Goal: Task Accomplishment & Management: Use online tool/utility

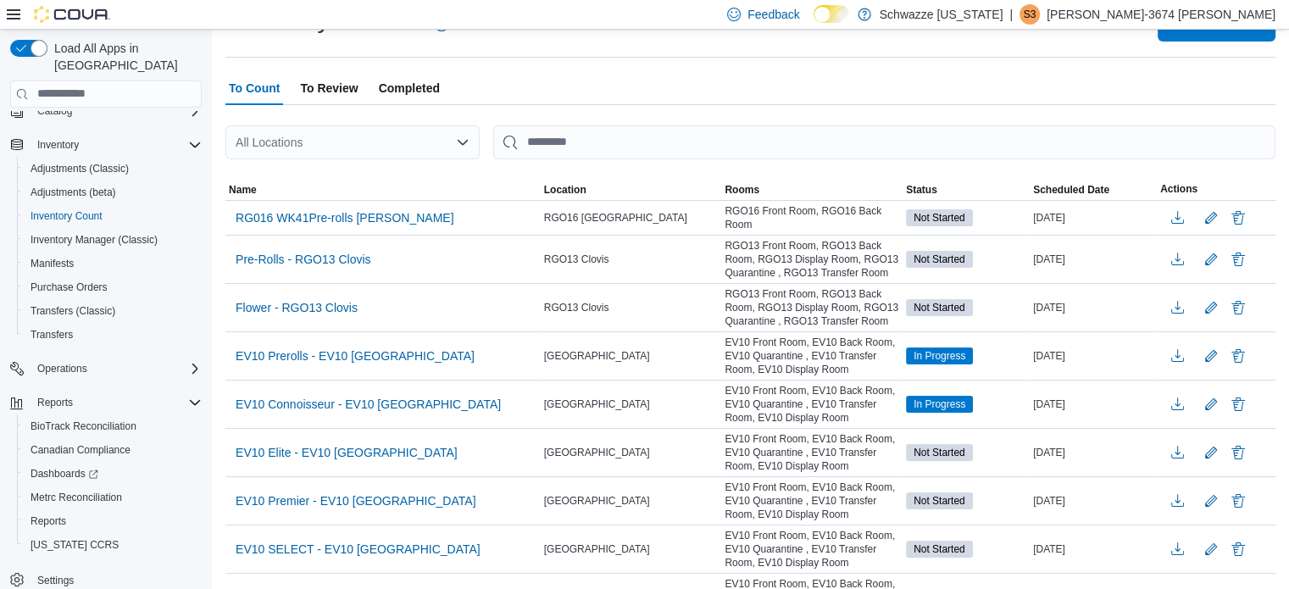
scroll to position [159, 0]
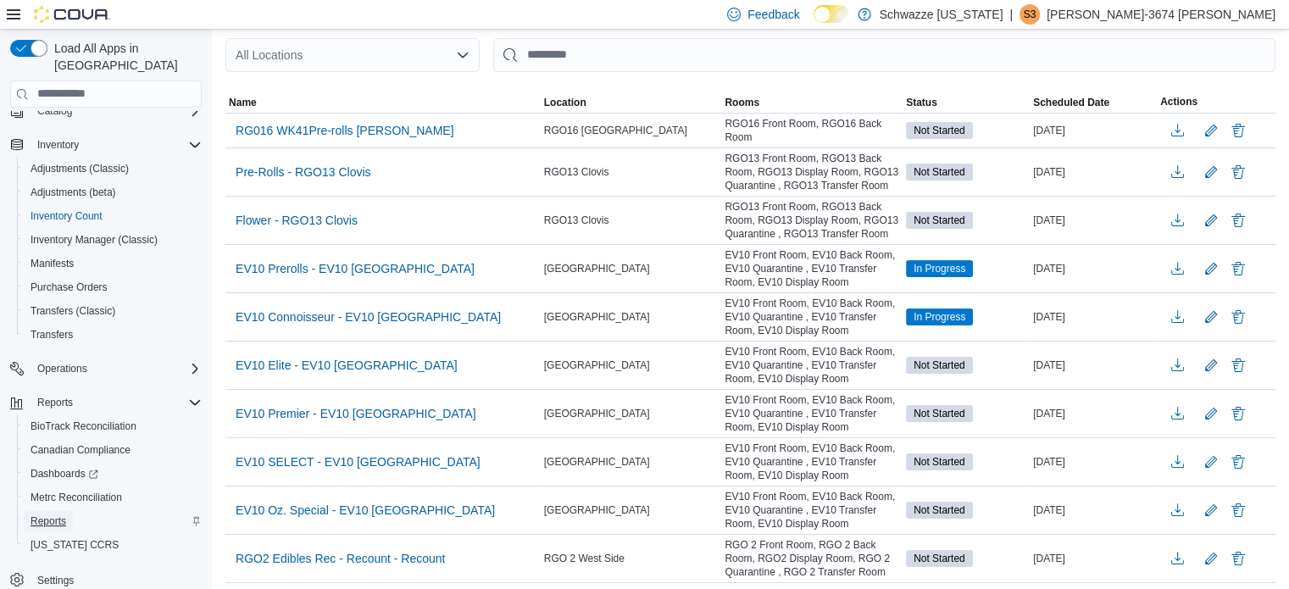
click at [58, 515] on span "Reports" at bounding box center [49, 522] width 36 height 14
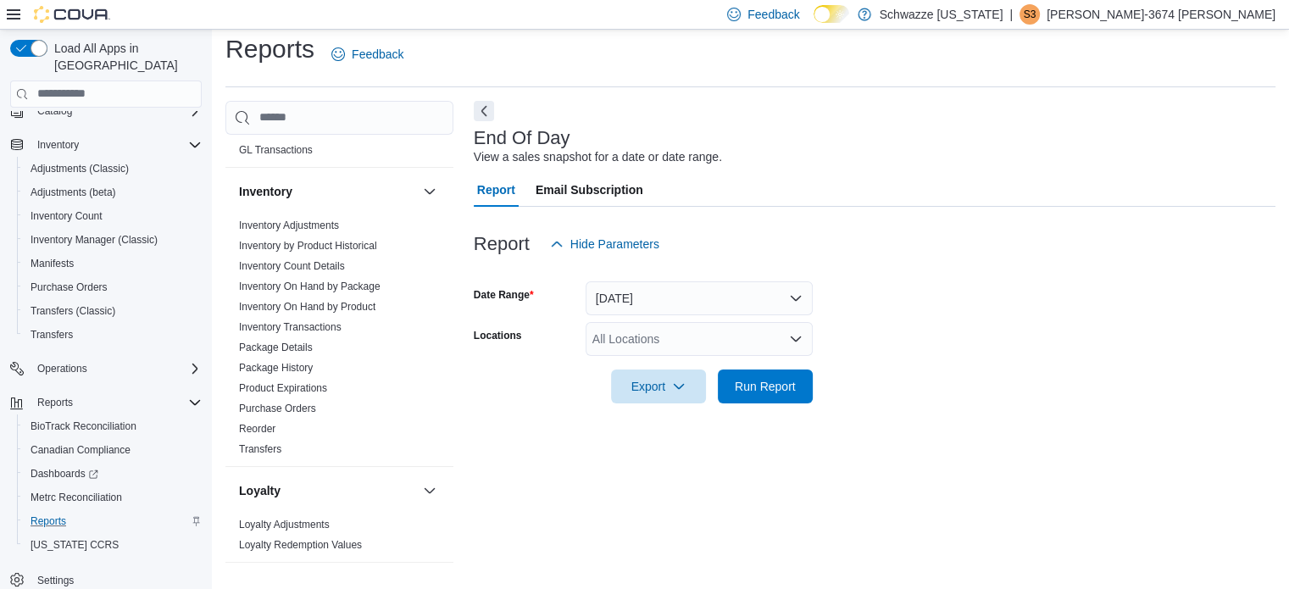
scroll to position [505, 0]
click at [271, 370] on link "Package History" at bounding box center [276, 370] width 74 height 12
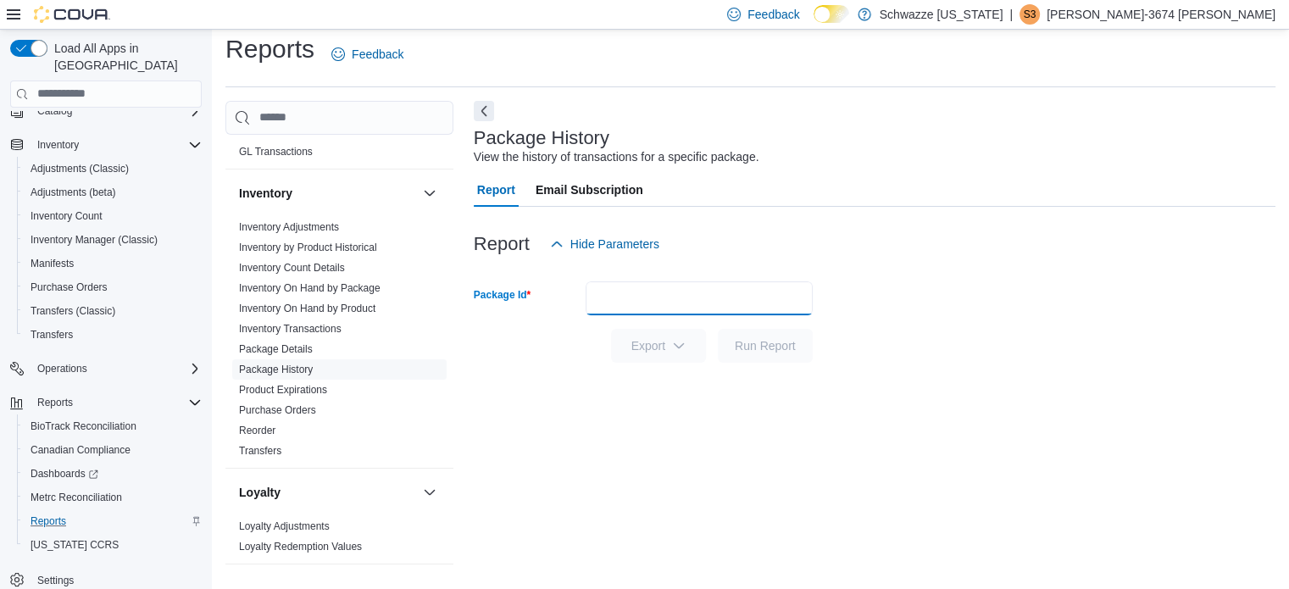
click at [633, 298] on input "Package Id" at bounding box center [699, 298] width 227 height 34
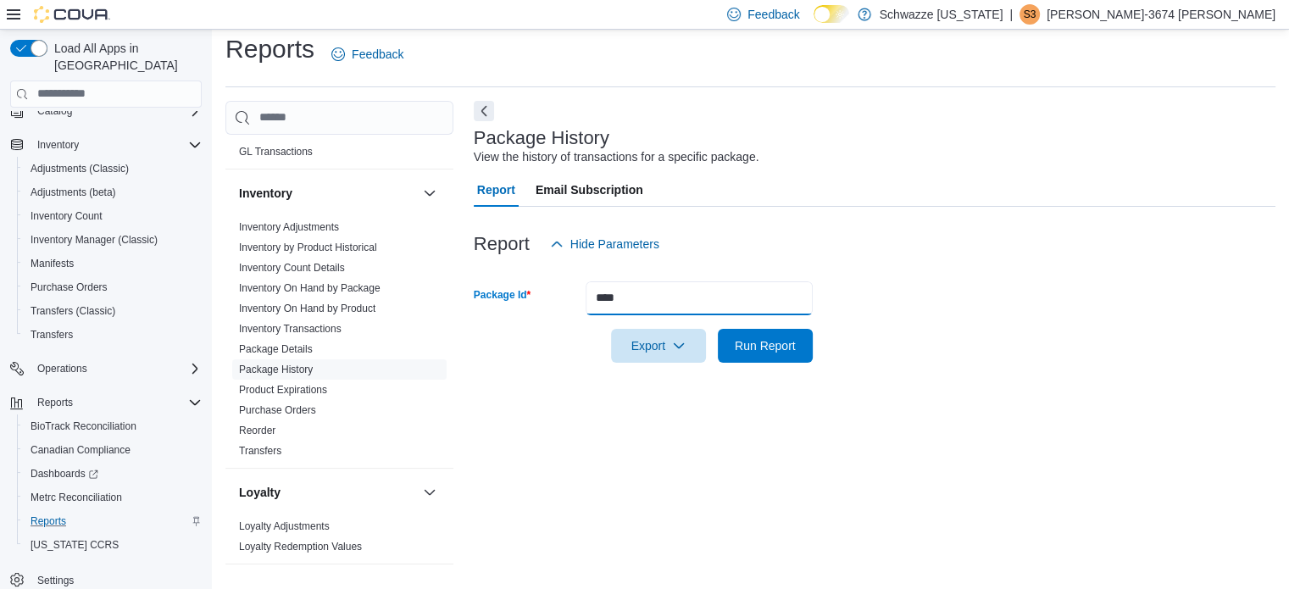
type input "****"
click at [718, 329] on button "Run Report" at bounding box center [765, 346] width 95 height 34
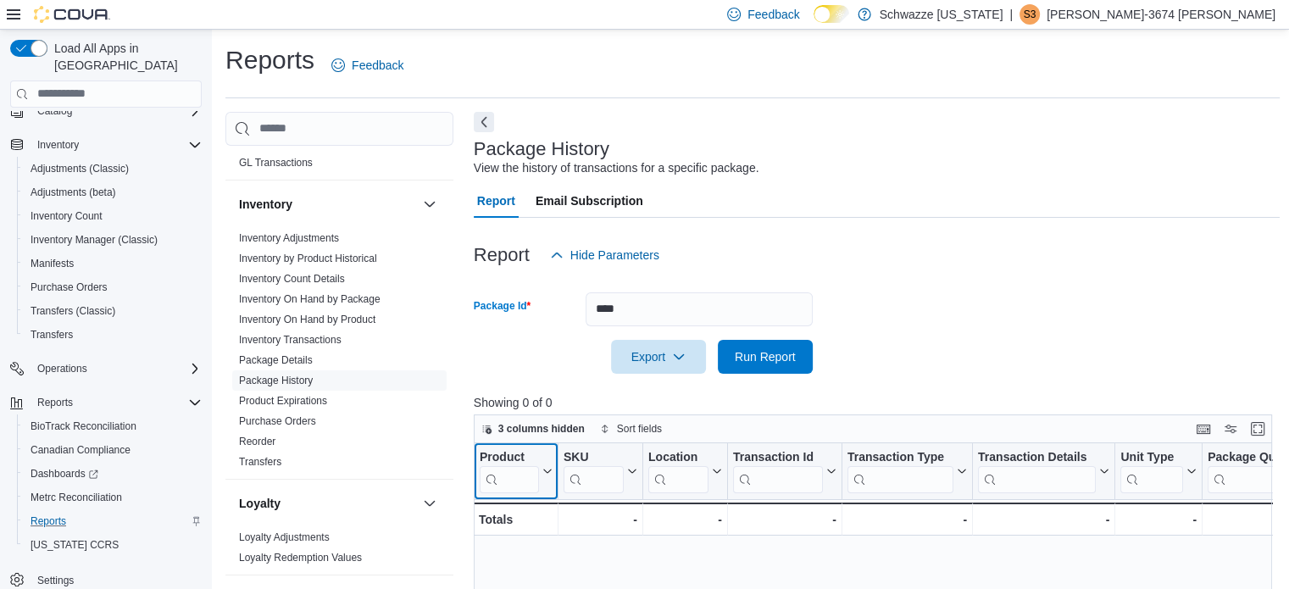
click at [519, 483] on input "search" at bounding box center [509, 478] width 59 height 27
click at [639, 304] on input "****" at bounding box center [699, 309] width 227 height 34
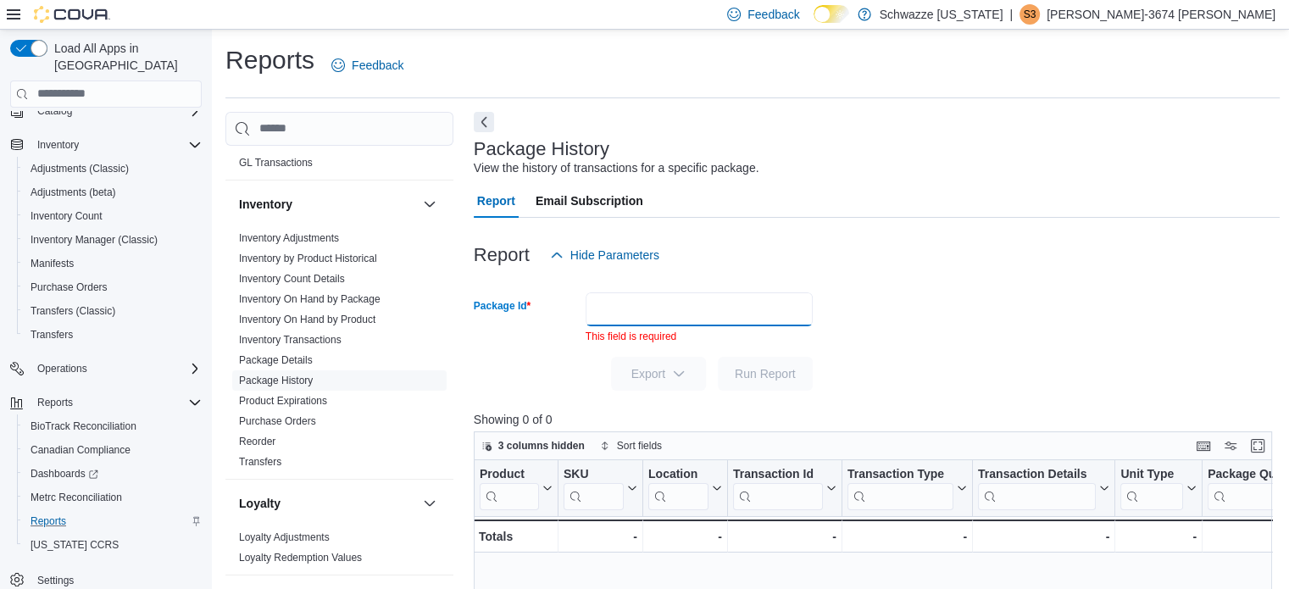
click at [642, 301] on input "Package Id" at bounding box center [699, 309] width 227 height 34
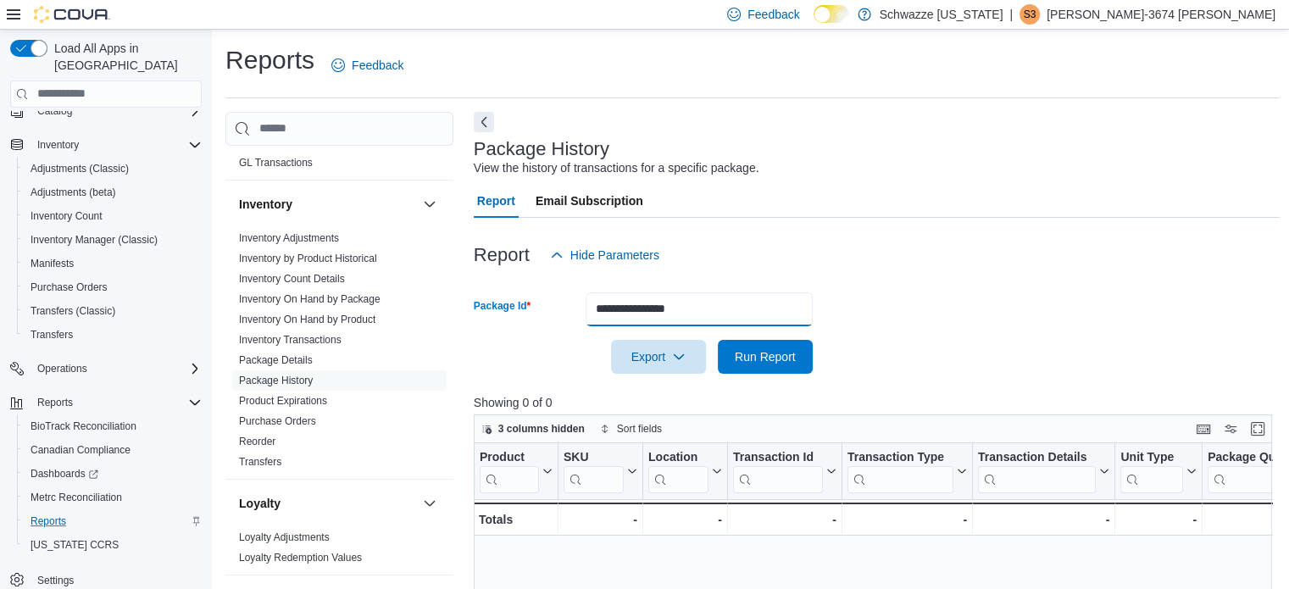
type input "**********"
click at [718, 340] on button "Run Report" at bounding box center [765, 357] width 95 height 34
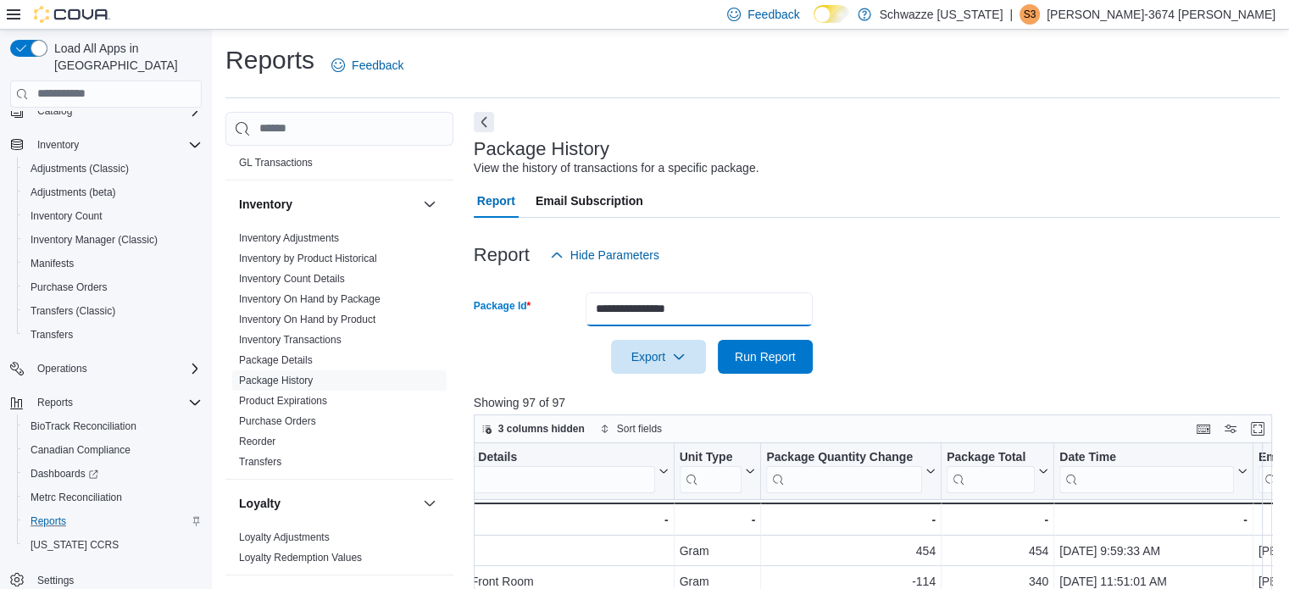
scroll to position [0, 888]
click at [705, 311] on input "**********" at bounding box center [699, 309] width 227 height 34
click at [718, 340] on button "Run Report" at bounding box center [765, 357] width 95 height 34
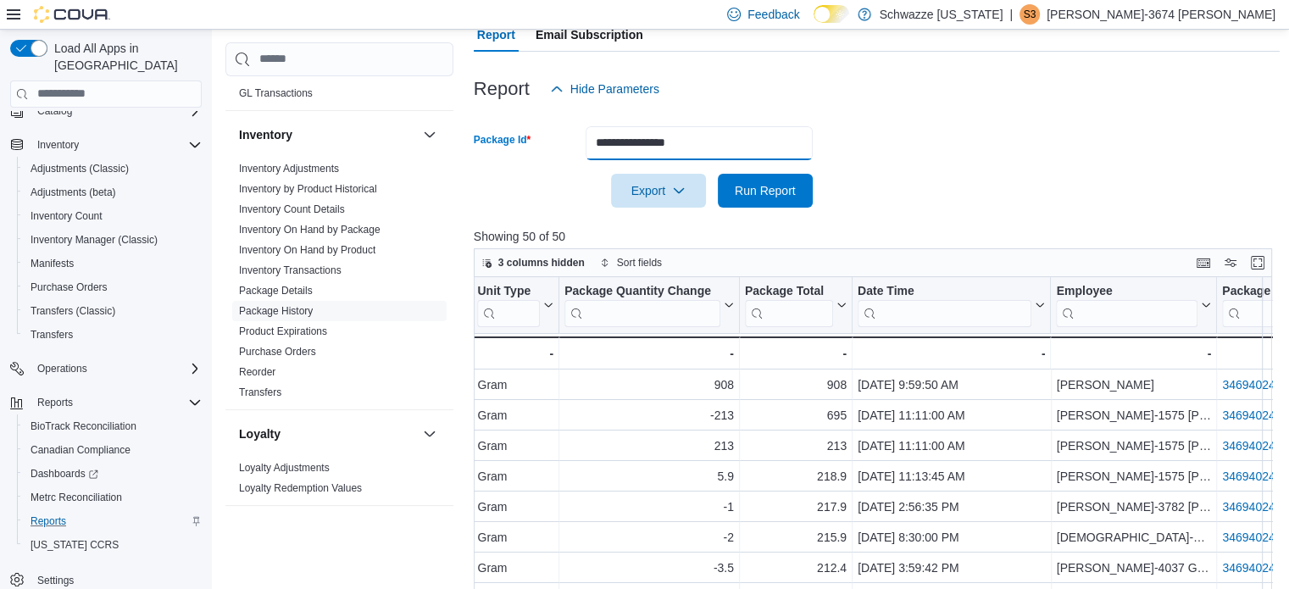
scroll to position [0, 1092]
type input "*"
click at [718, 174] on button "Run Report" at bounding box center [765, 191] width 95 height 34
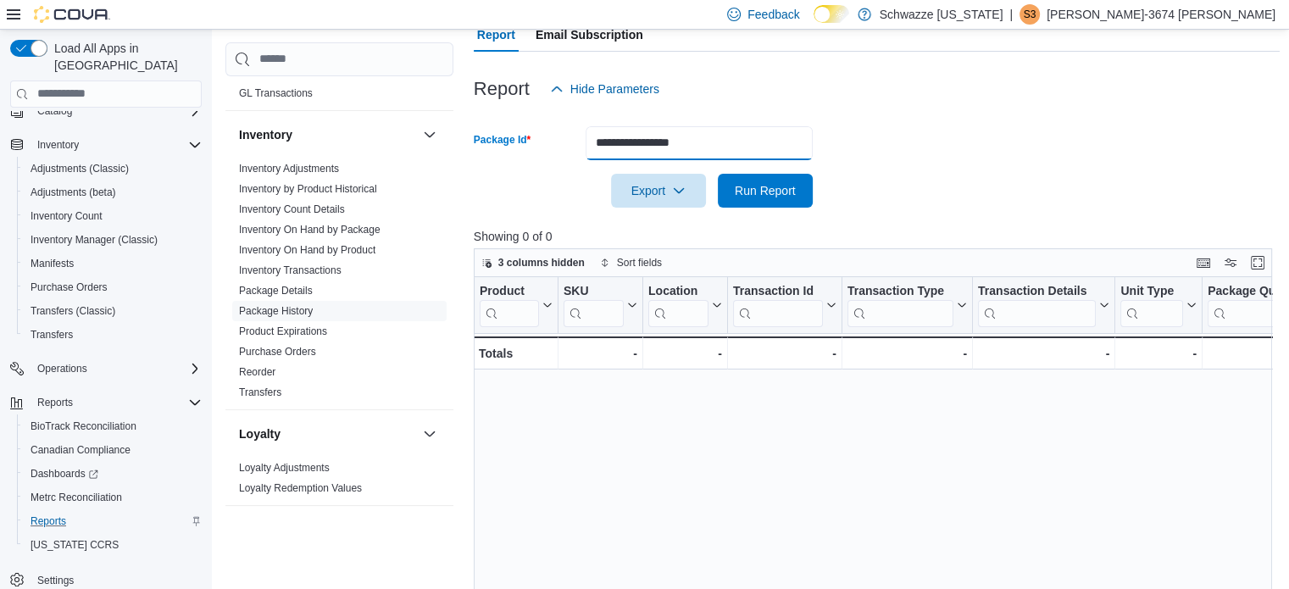
click at [718, 174] on button "Run Report" at bounding box center [765, 191] width 95 height 34
type input "*"
click at [718, 174] on button "Run Report" at bounding box center [765, 191] width 95 height 34
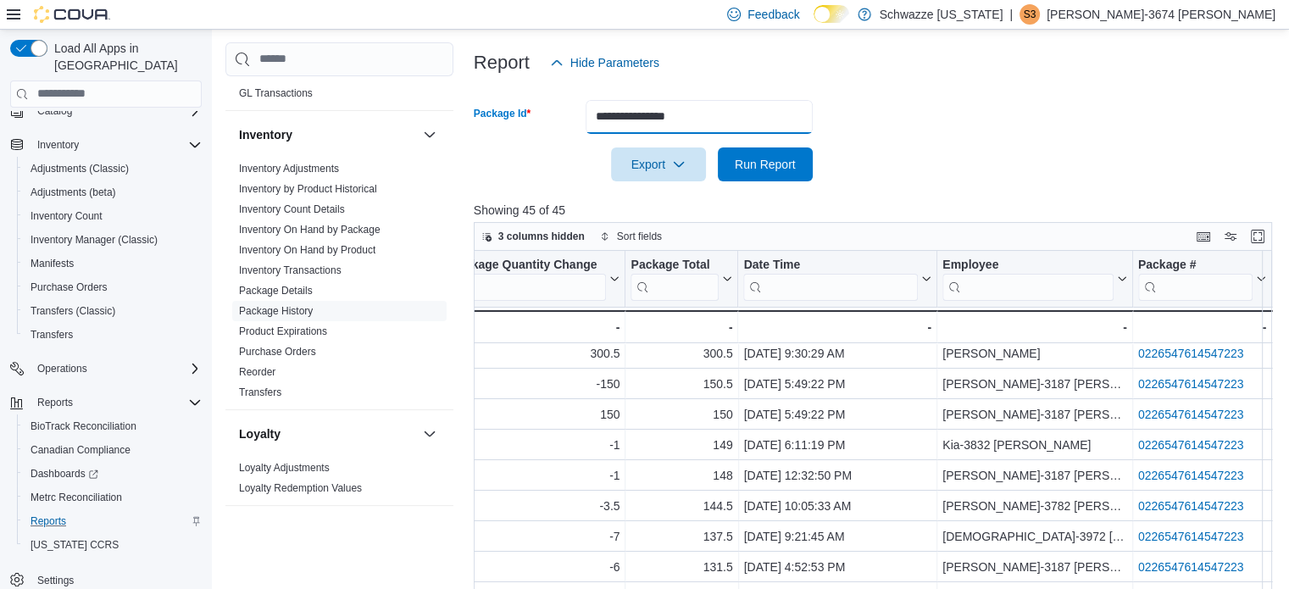
scroll to position [5, 1199]
type input "*"
click at [718, 147] on button "Run Report" at bounding box center [765, 164] width 95 height 34
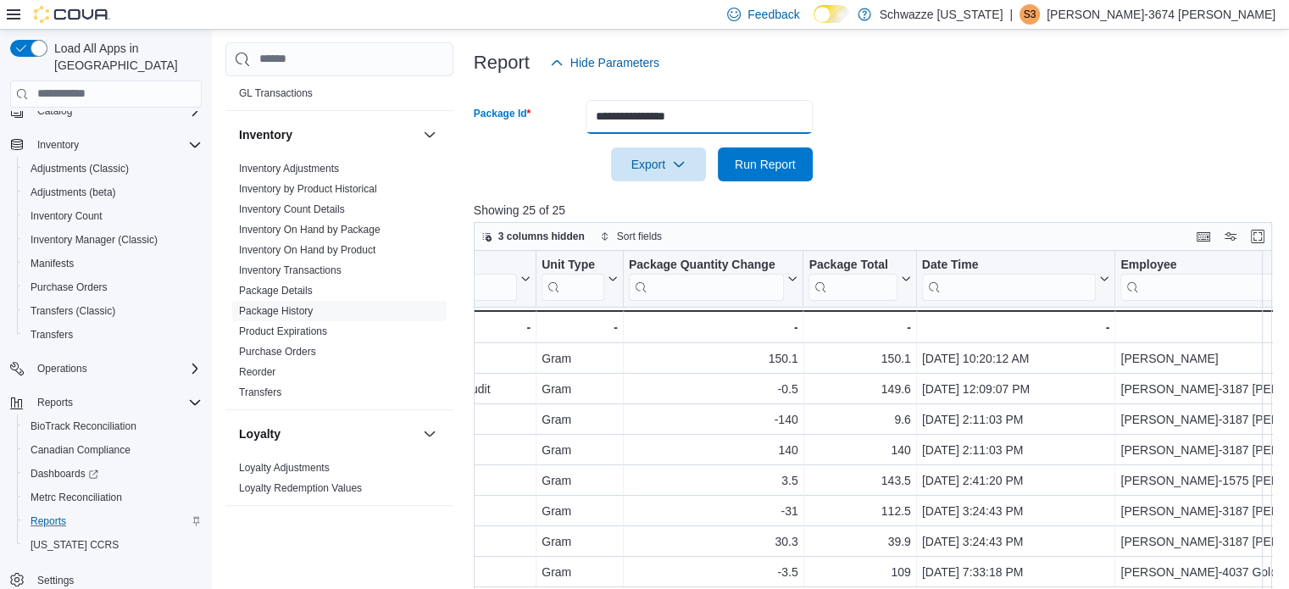
scroll to position [0, 1026]
type input "*"
click at [718, 147] on button "Run Report" at bounding box center [765, 164] width 95 height 34
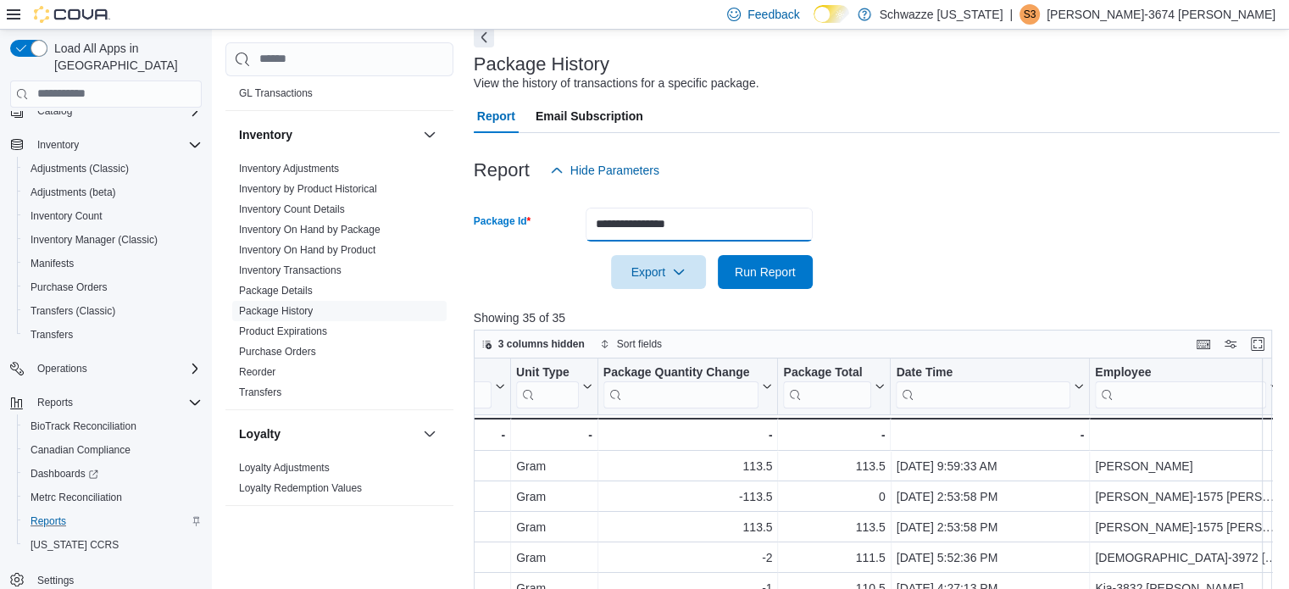
scroll to position [0, 1012]
type input "*"
type input "**********"
click at [718, 255] on button "Run Report" at bounding box center [765, 272] width 95 height 34
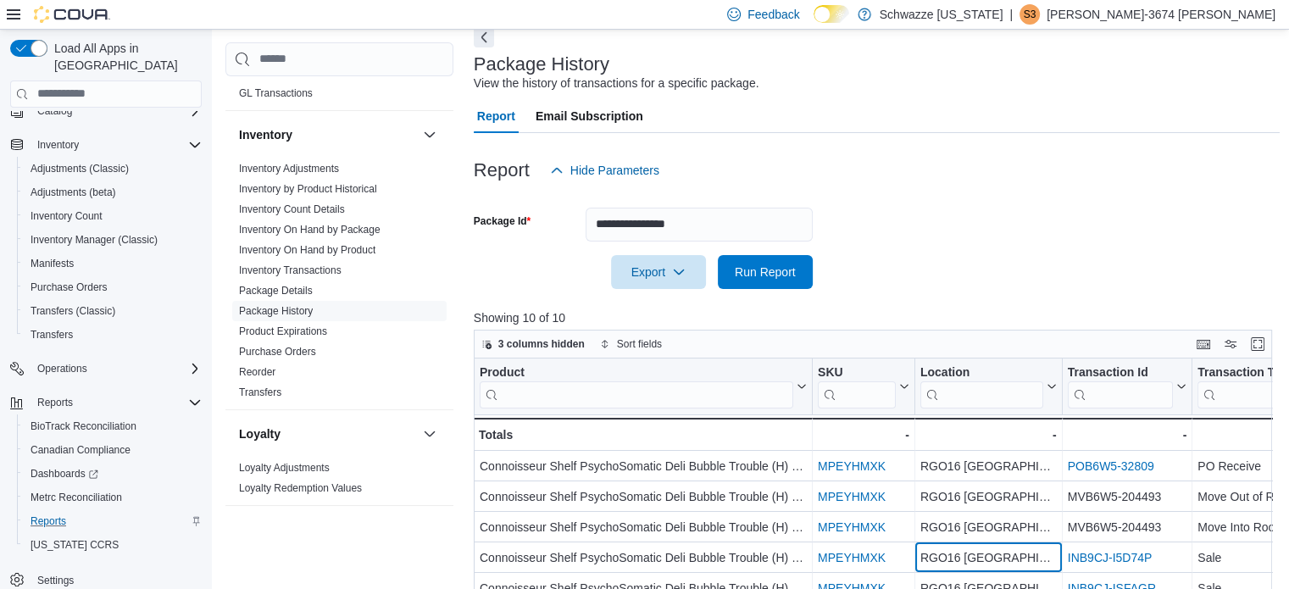
scroll to position [309, 0]
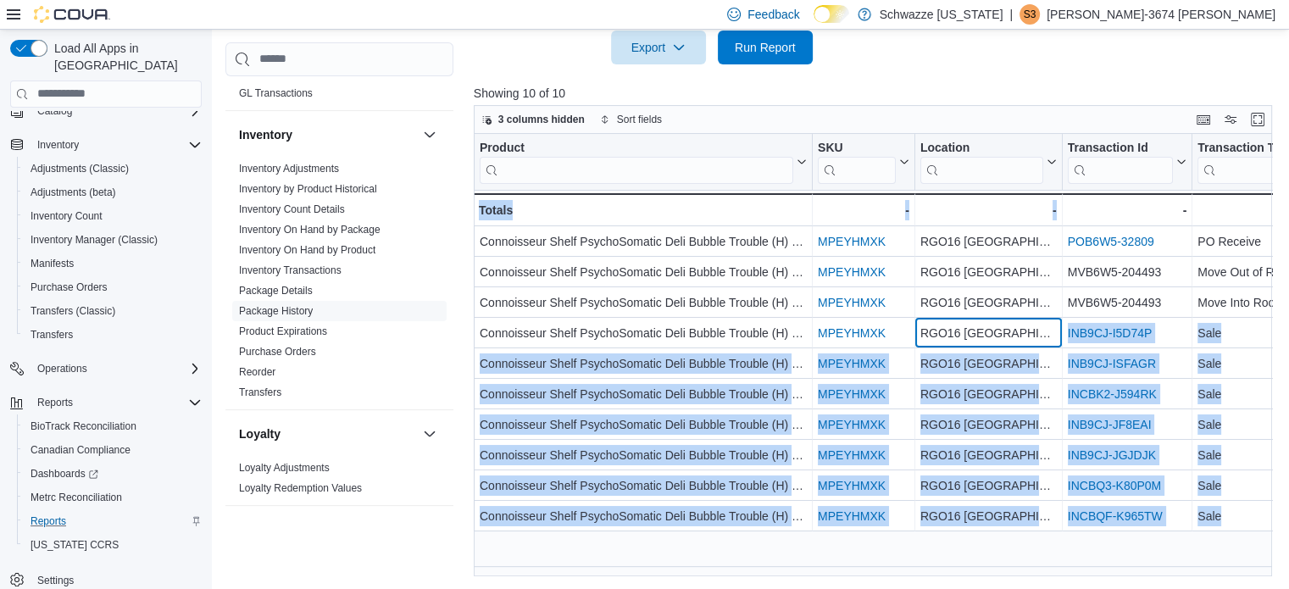
drag, startPoint x: 1036, startPoint y: 567, endPoint x: 1082, endPoint y: 626, distance: 74.3
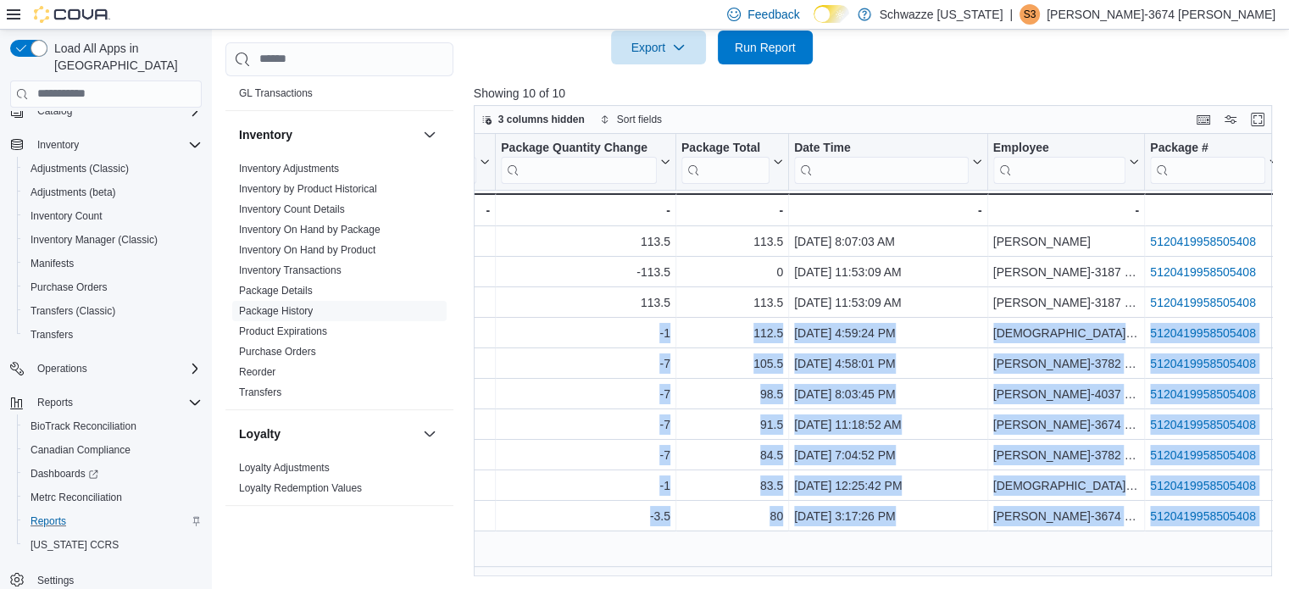
scroll to position [0, 0]
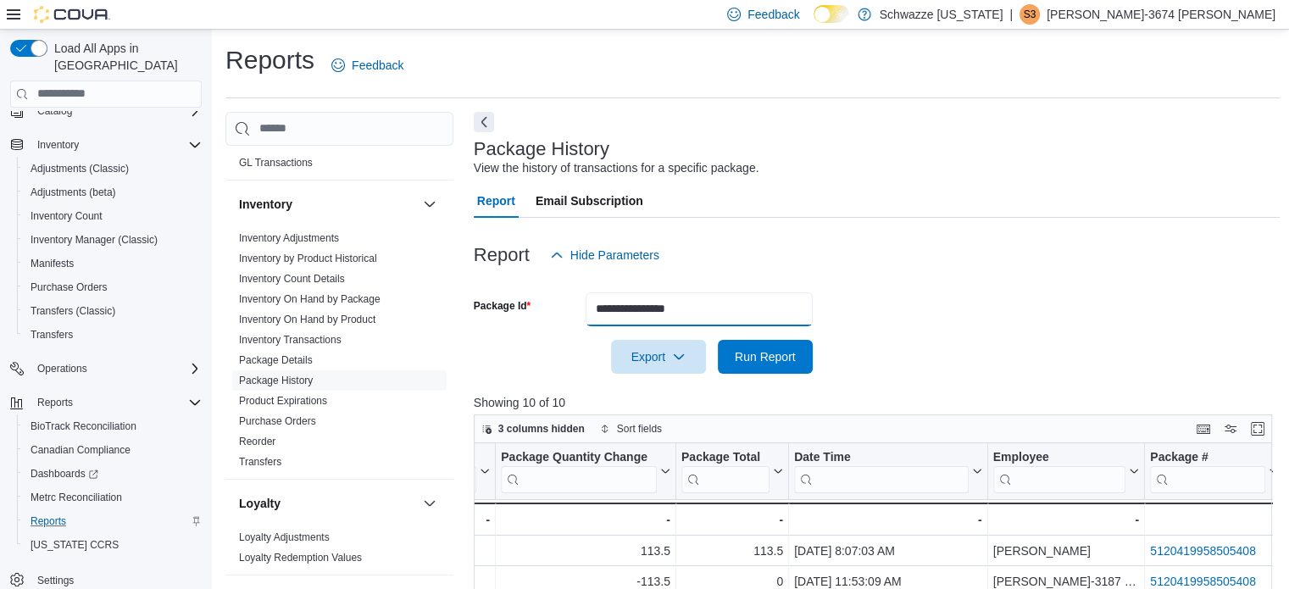
click at [715, 311] on input "**********" at bounding box center [699, 309] width 227 height 34
type input "**********"
click at [718, 340] on button "Run Report" at bounding box center [765, 357] width 95 height 34
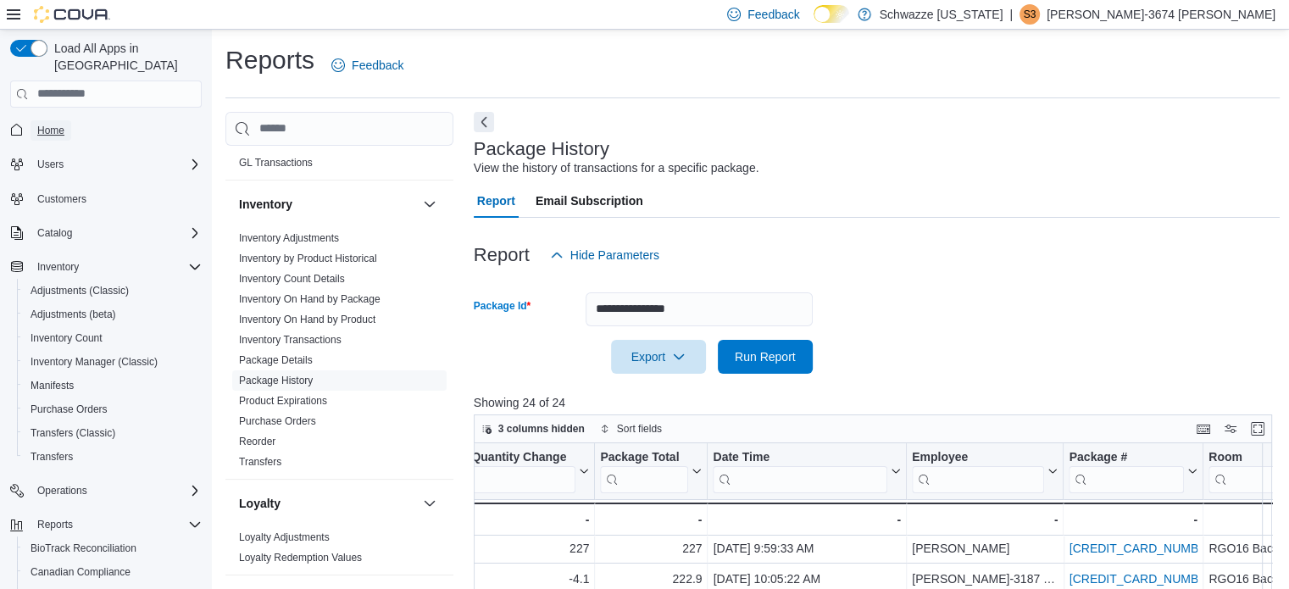
click at [62, 124] on span "Home" at bounding box center [50, 131] width 27 height 14
